Goal: Transaction & Acquisition: Purchase product/service

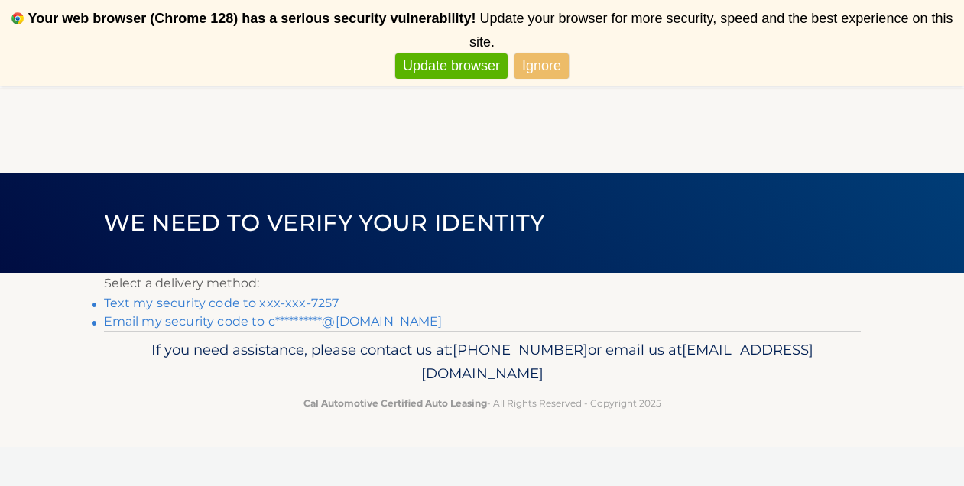
click at [310, 300] on link "Text my security code to xxx-xxx-7257" at bounding box center [221, 303] width 235 height 15
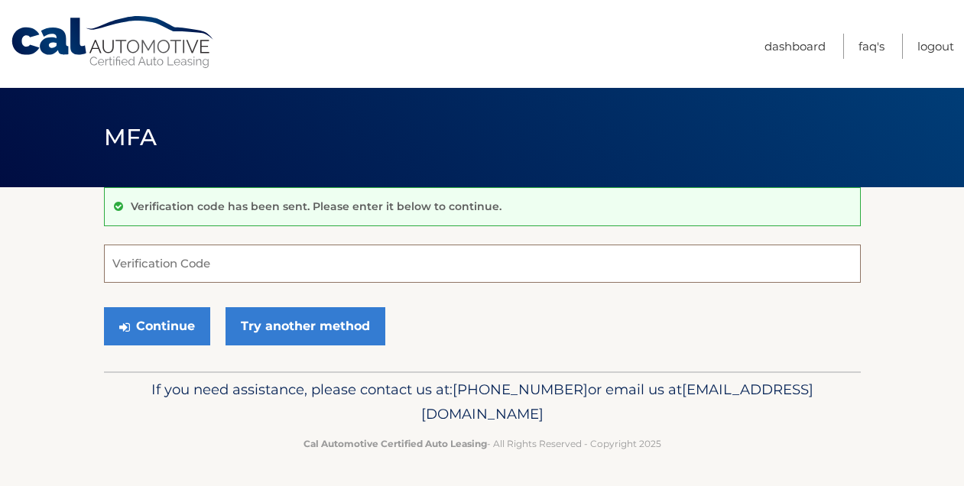
click at [204, 262] on input "Verification Code" at bounding box center [482, 264] width 757 height 38
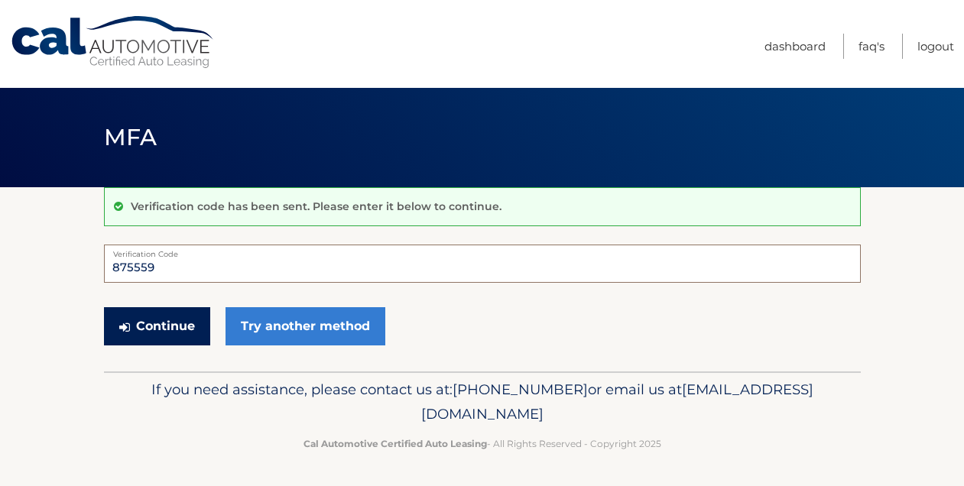
type input "875559"
click at [173, 332] on button "Continue" at bounding box center [157, 326] width 106 height 38
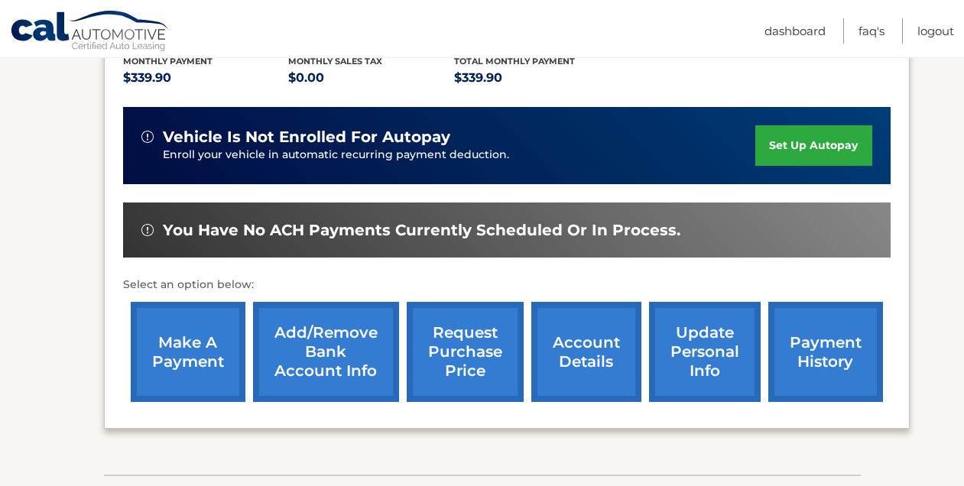
scroll to position [339, 0]
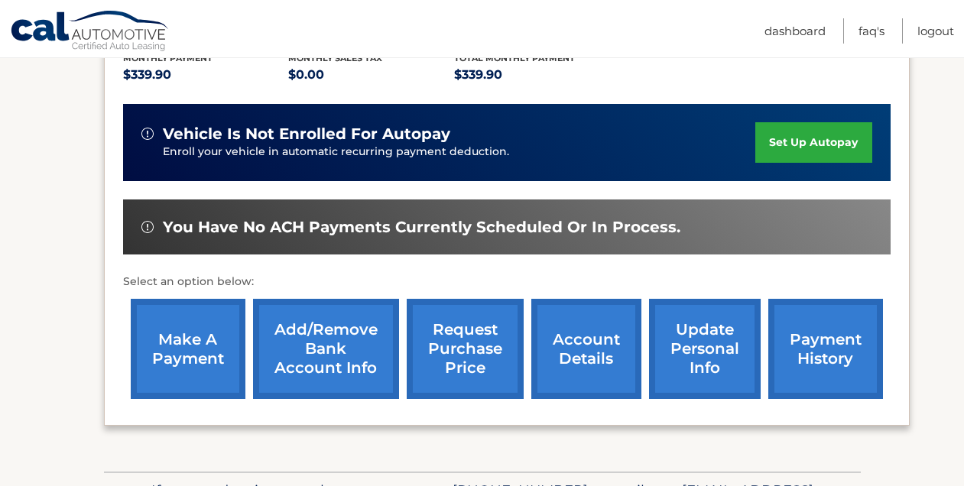
click at [207, 348] on link "make a payment" at bounding box center [188, 349] width 115 height 100
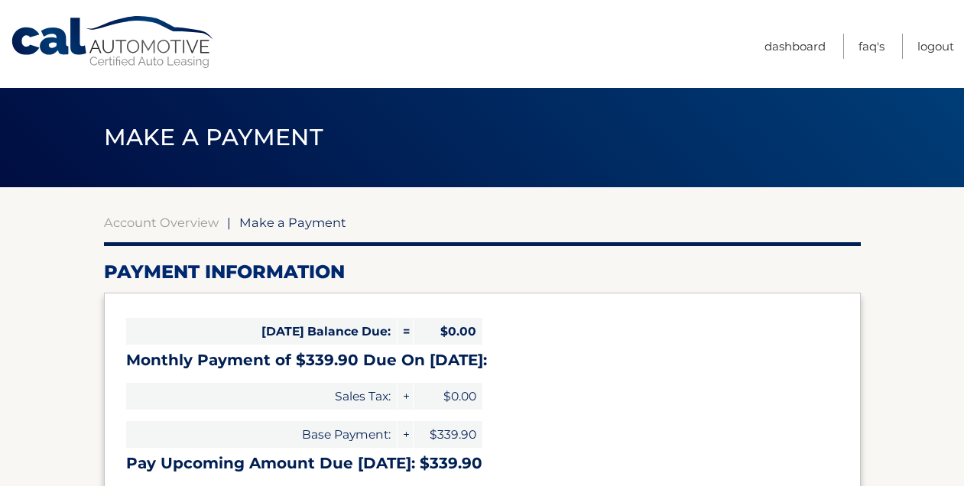
select select "YTFlOGY2NmQtOWMwMy00NmMzLTk5ZTQtMDljZmY0MmE0ZmVj"
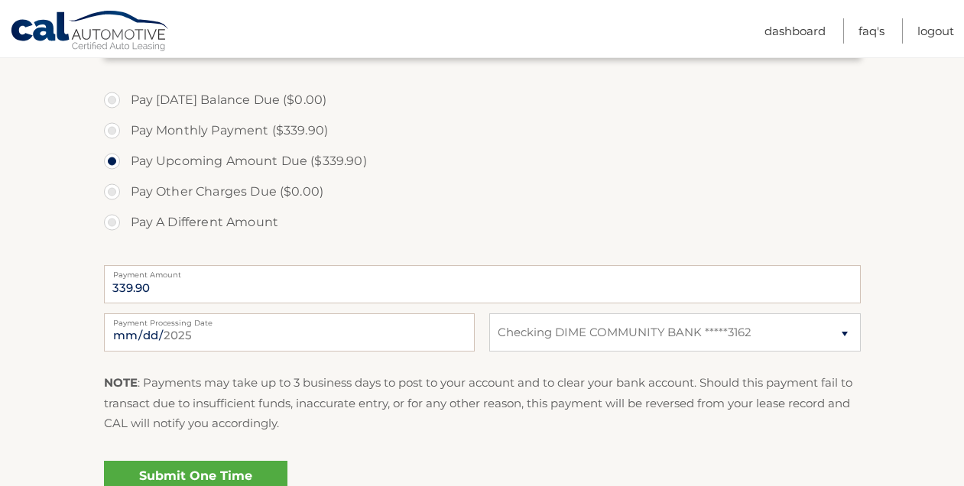
scroll to position [449, 0]
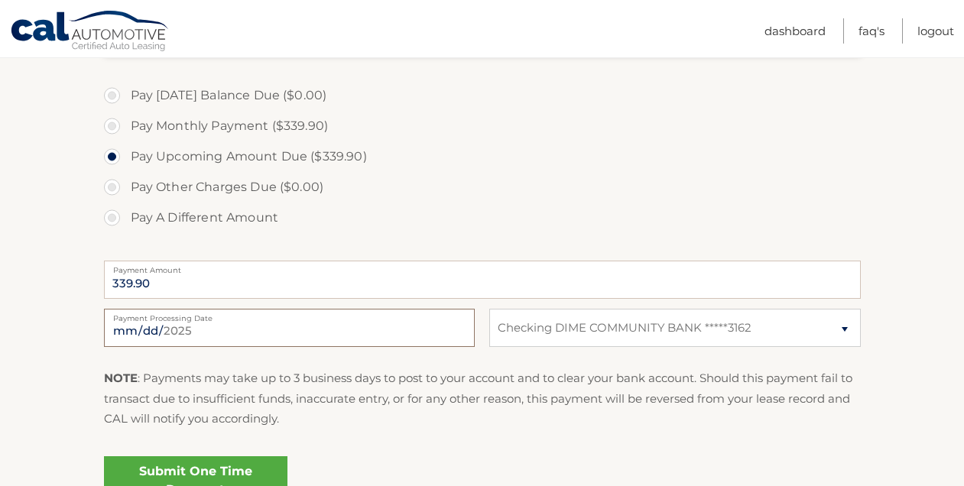
click at [186, 326] on input "2025-08-25" at bounding box center [289, 328] width 371 height 38
type input "2025-08-29"
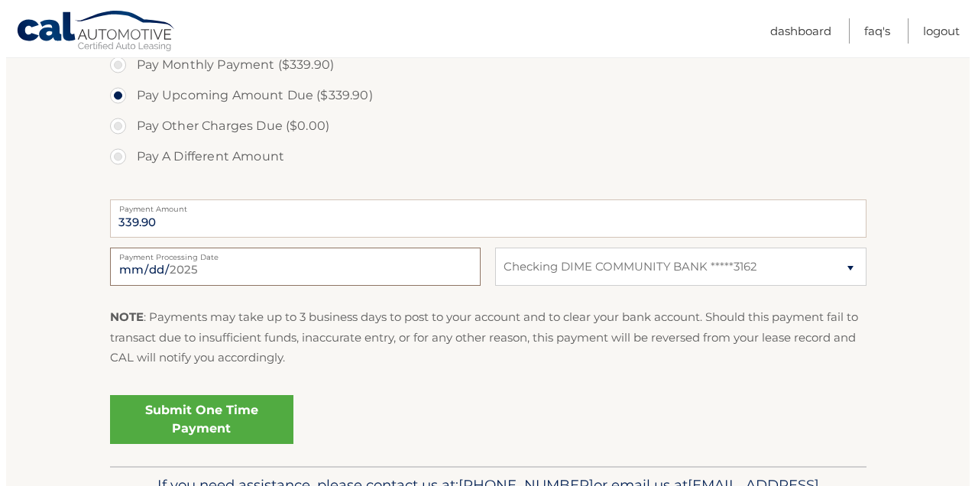
scroll to position [557, 0]
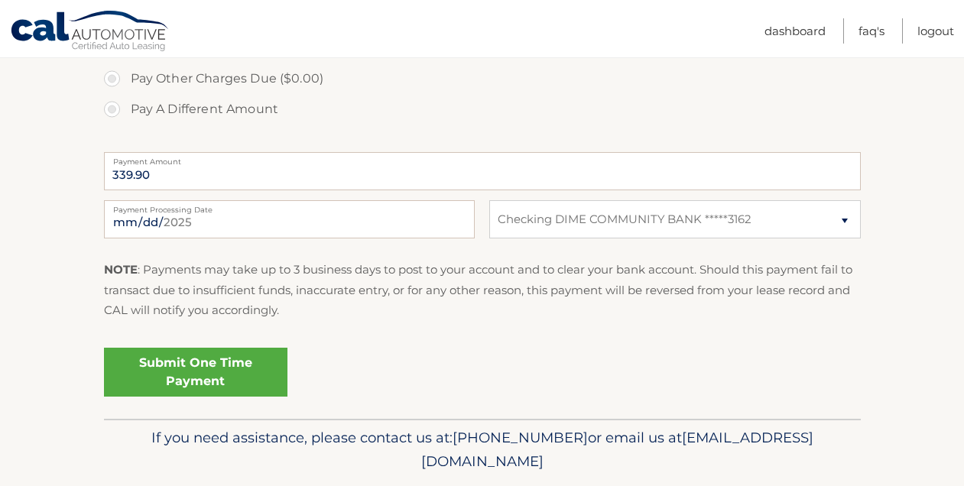
click at [223, 375] on link "Submit One Time Payment" at bounding box center [195, 372] width 183 height 49
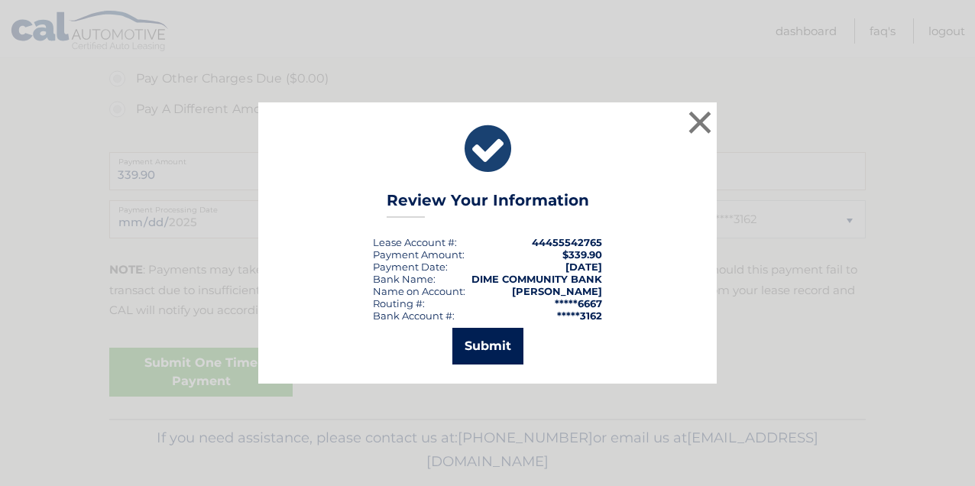
click at [484, 345] on button "Submit" at bounding box center [487, 346] width 71 height 37
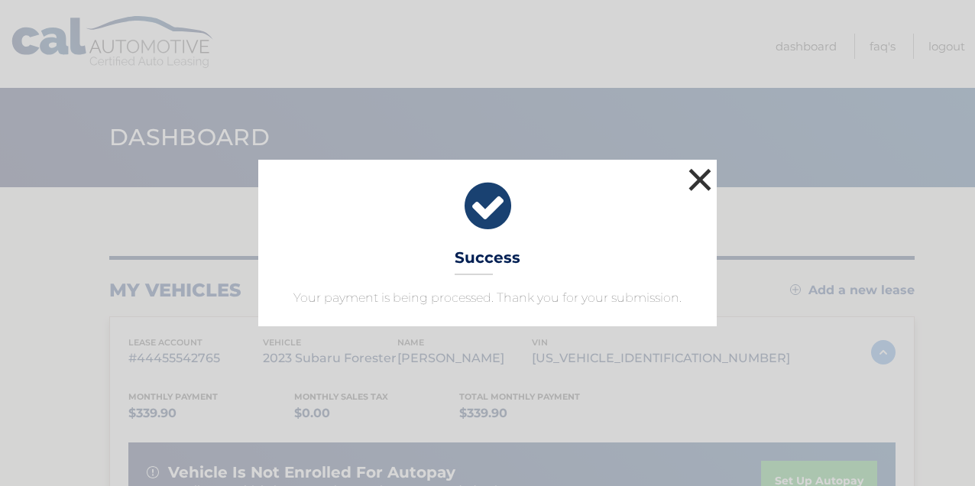
click at [698, 173] on button "×" at bounding box center [700, 179] width 31 height 31
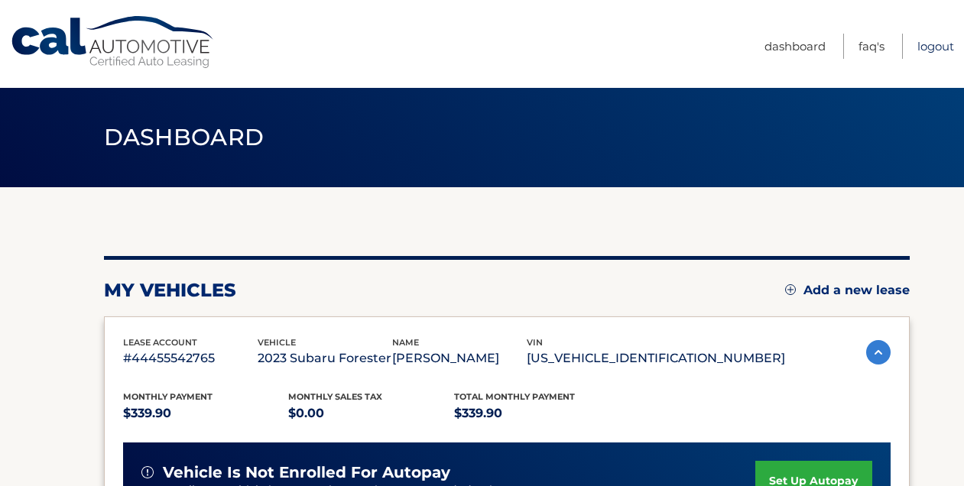
click at [933, 44] on link "Logout" at bounding box center [935, 46] width 37 height 25
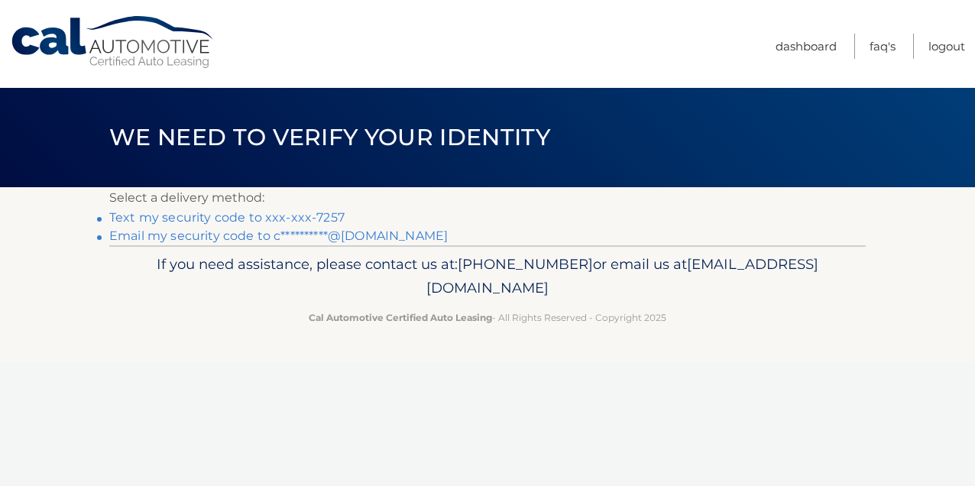
click at [331, 212] on link "Text my security code to xxx-xxx-7257" at bounding box center [226, 217] width 235 height 15
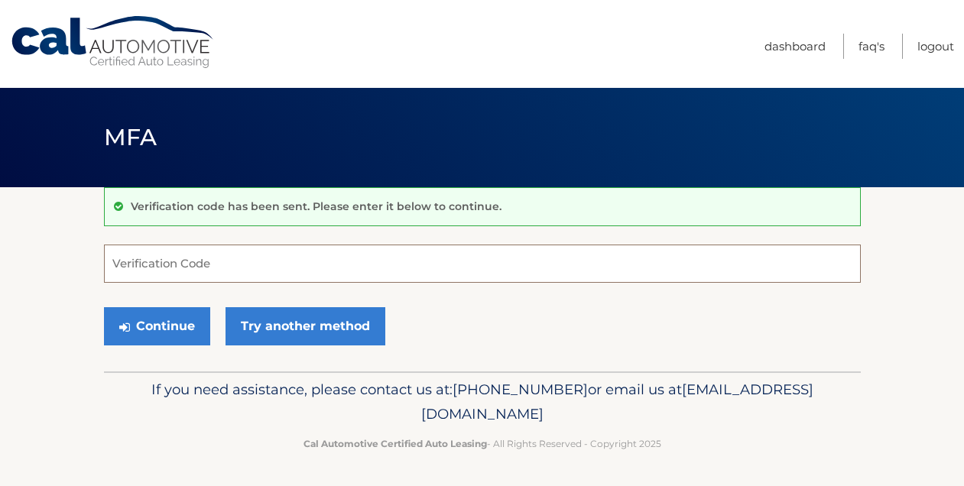
click at [226, 264] on input "Verification Code" at bounding box center [482, 264] width 757 height 38
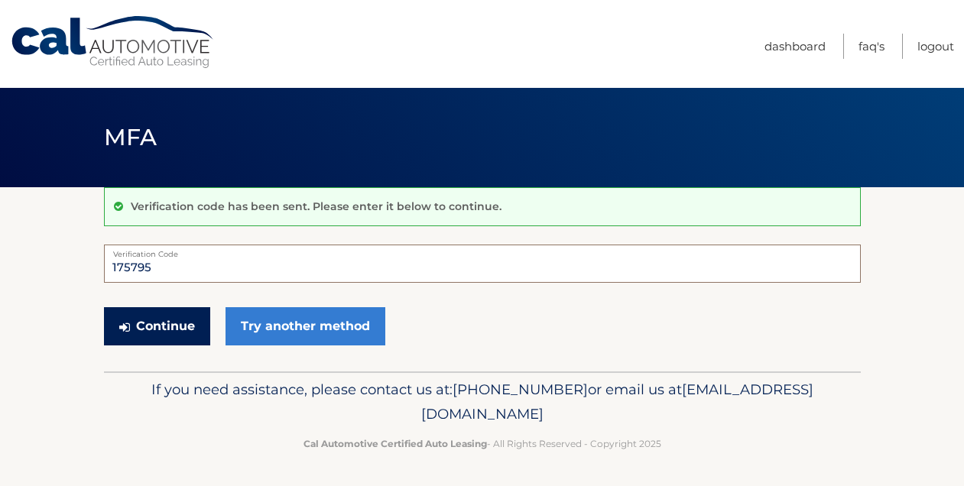
type input "175795"
click at [164, 327] on button "Continue" at bounding box center [157, 326] width 106 height 38
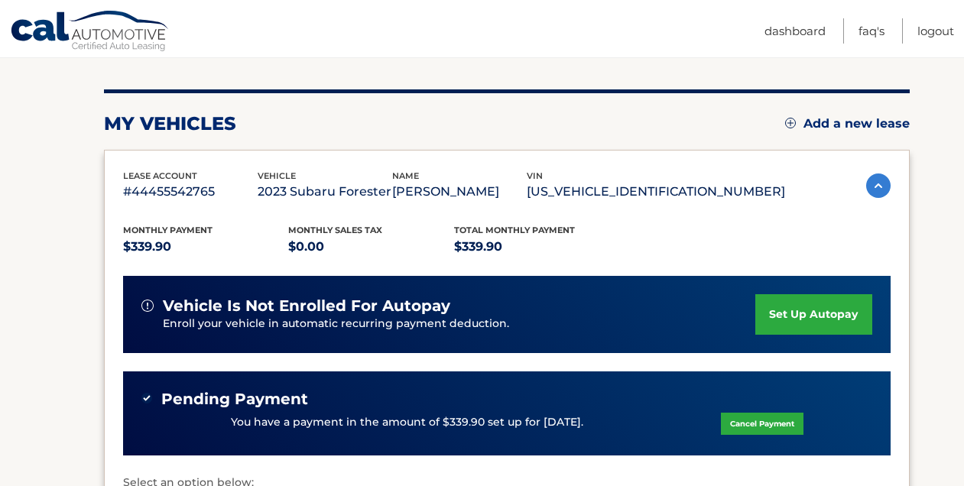
scroll to position [167, 0]
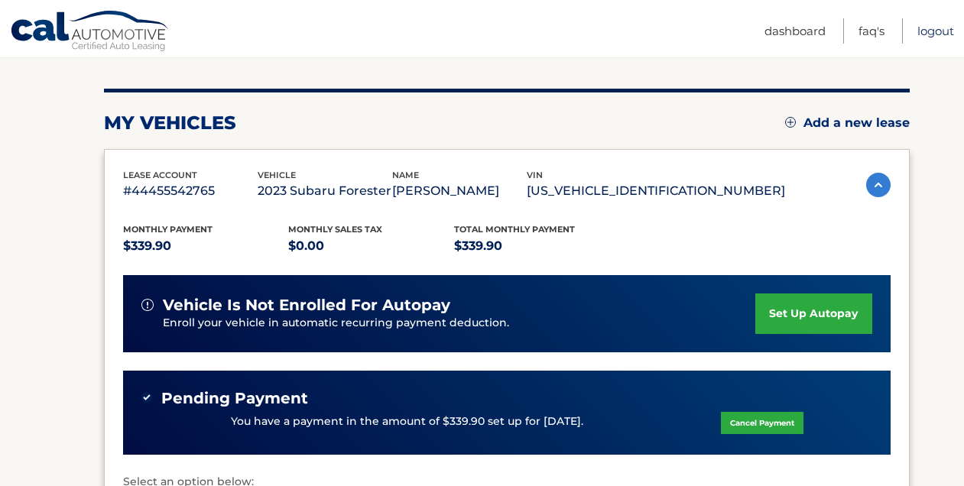
click at [935, 28] on link "Logout" at bounding box center [935, 30] width 37 height 25
